Goal: Navigation & Orientation: Find specific page/section

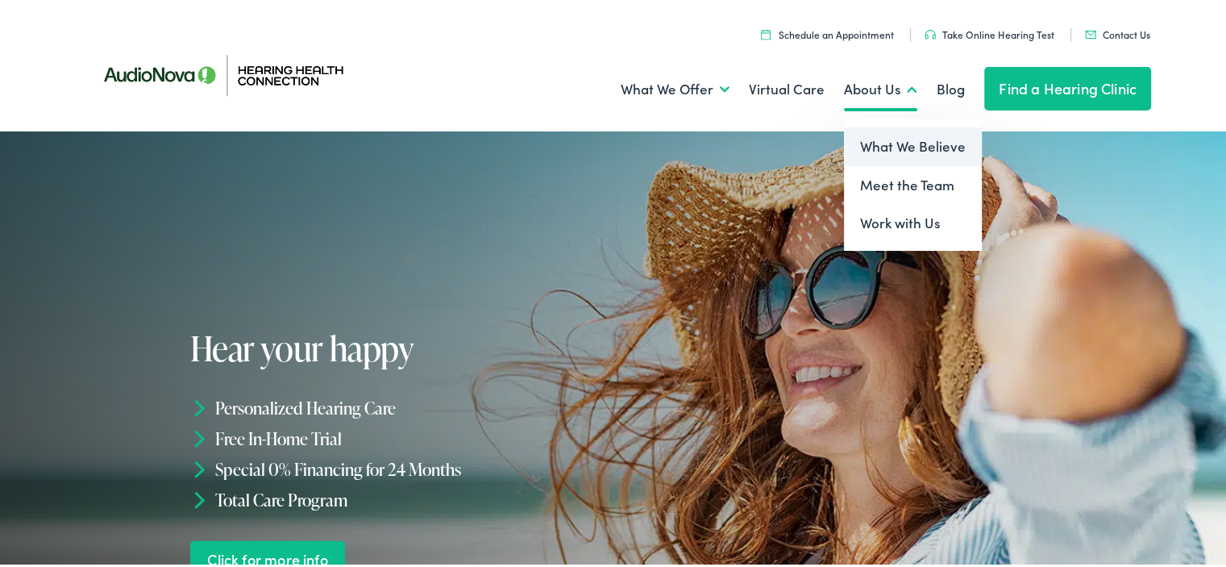
click at [902, 149] on link "What We Believe" at bounding box center [913, 144] width 138 height 39
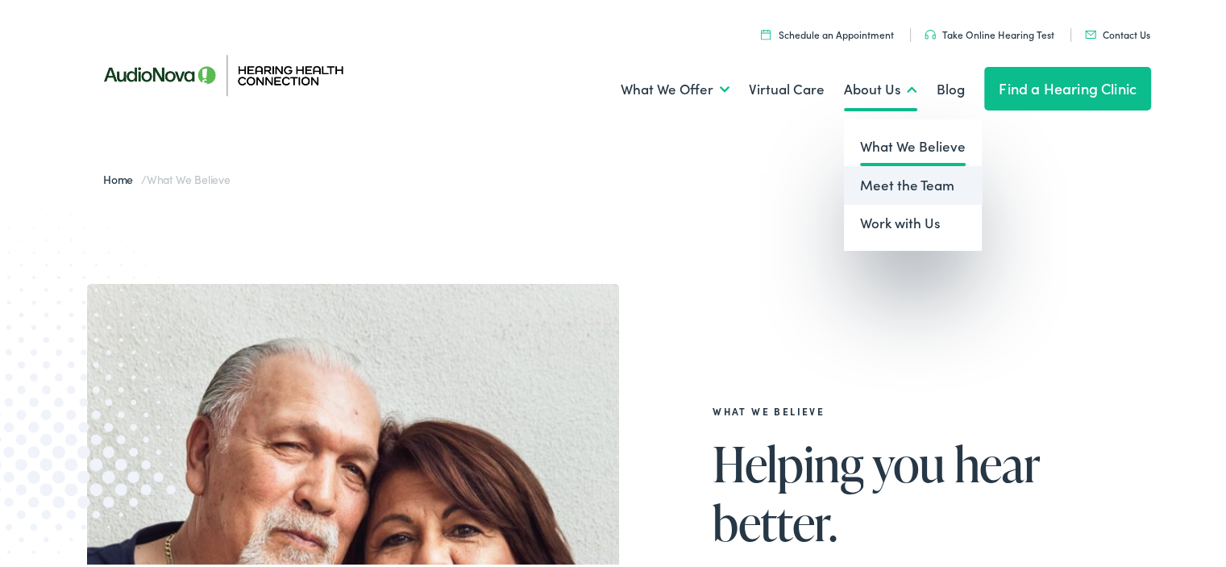
click at [897, 181] on link "Meet the Team" at bounding box center [913, 183] width 138 height 39
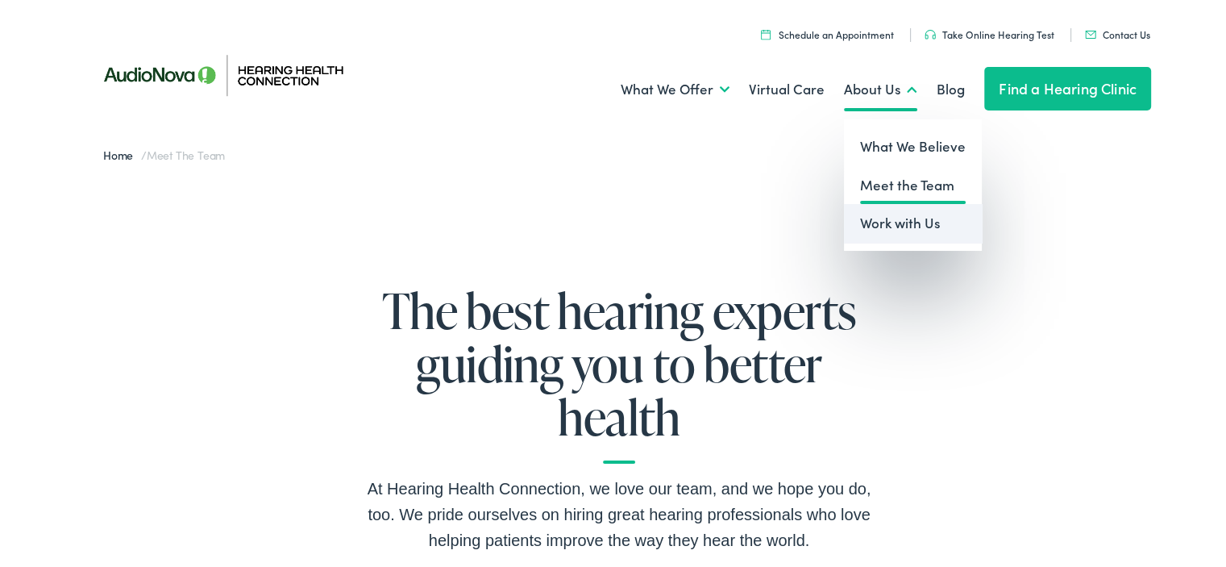
click at [909, 221] on link "Work with Us" at bounding box center [913, 221] width 138 height 39
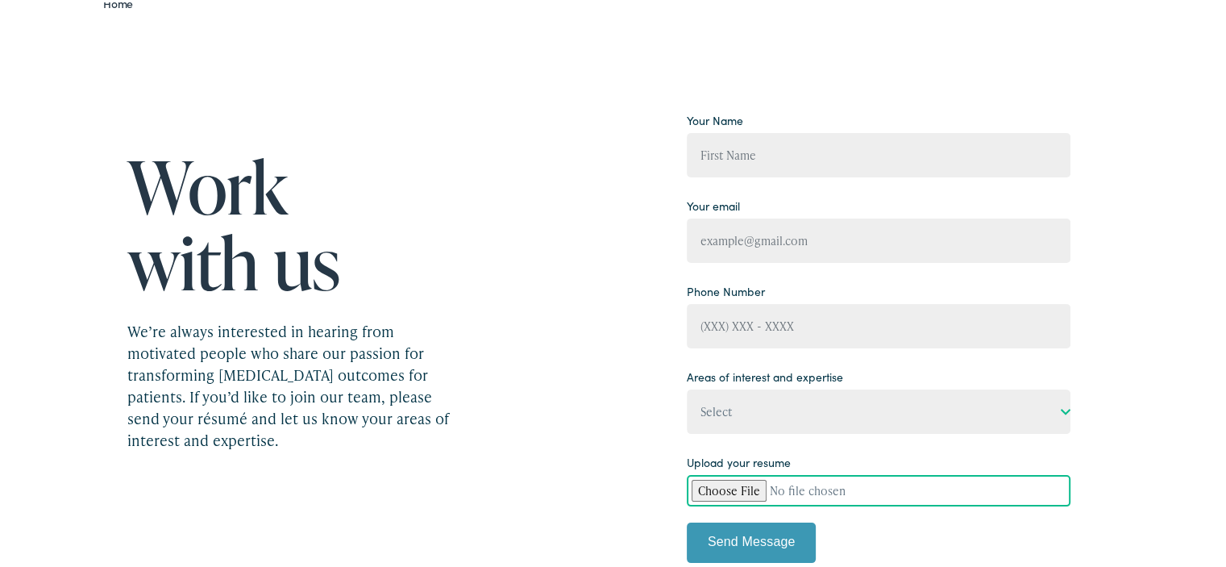
scroll to position [242, 0]
